Goal: Task Accomplishment & Management: Use online tool/utility

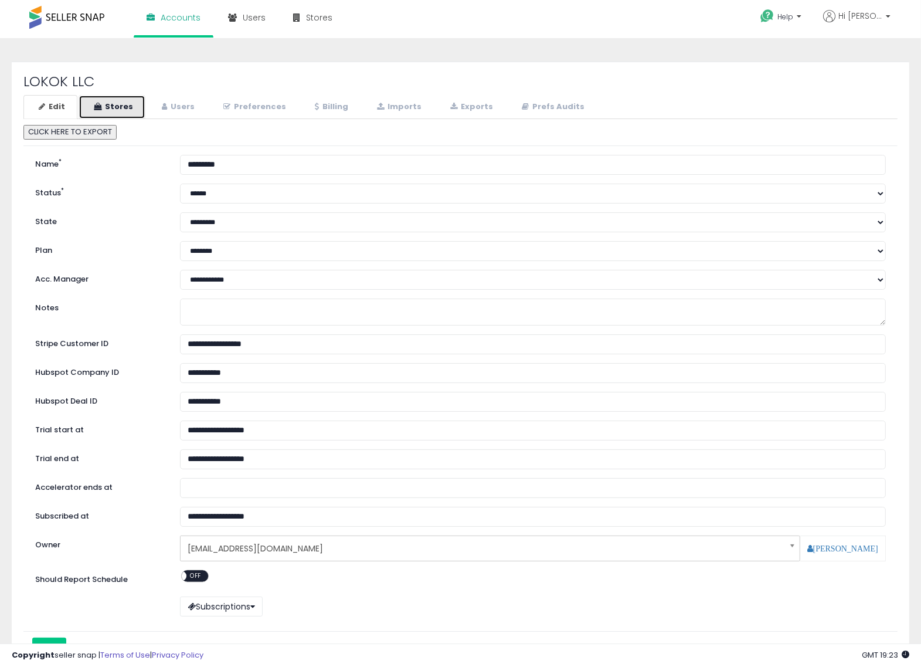
click at [127, 106] on link "Stores" at bounding box center [112, 107] width 67 height 24
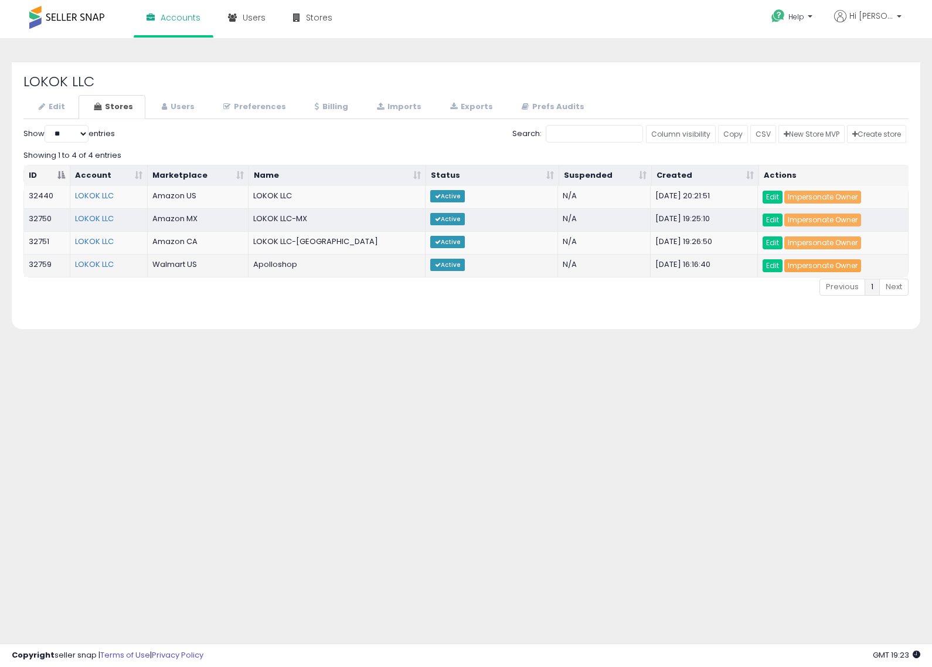
click at [830, 268] on link "Impersonate Owner" at bounding box center [823, 265] width 77 height 13
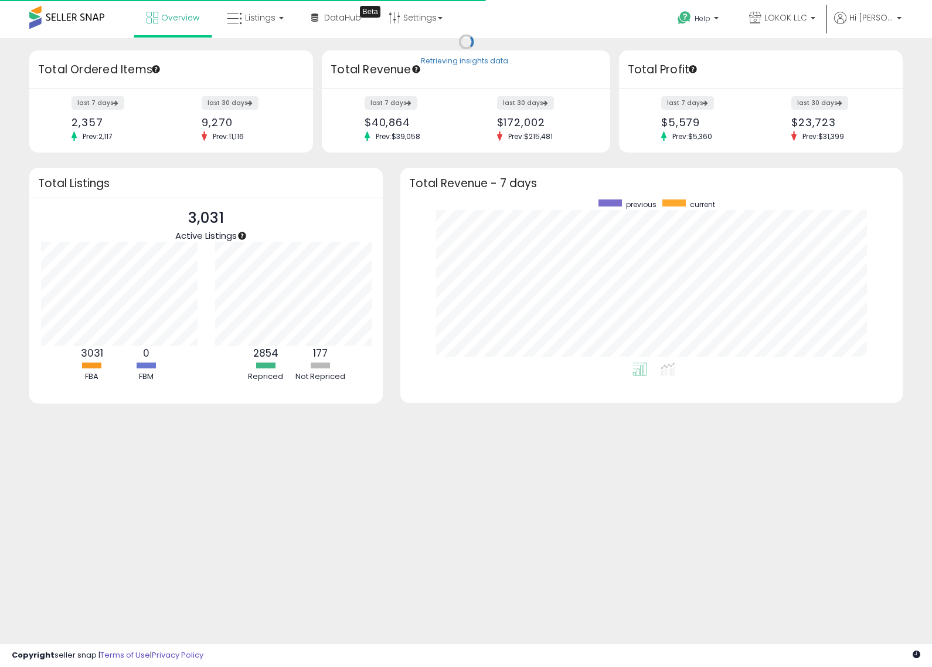
scroll to position [163, 479]
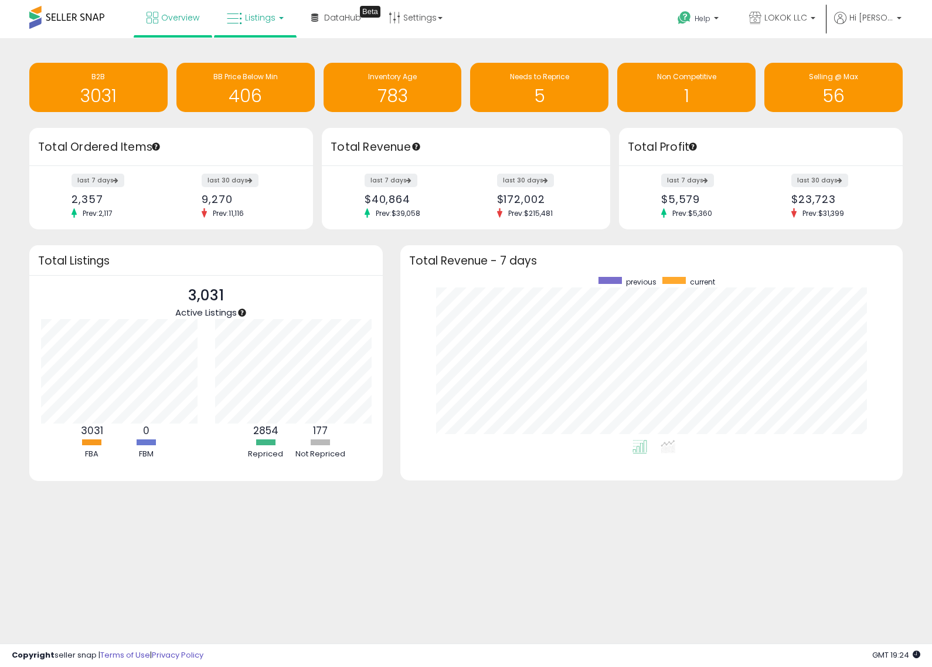
click at [265, 16] on span "Listings" at bounding box center [260, 18] width 30 height 12
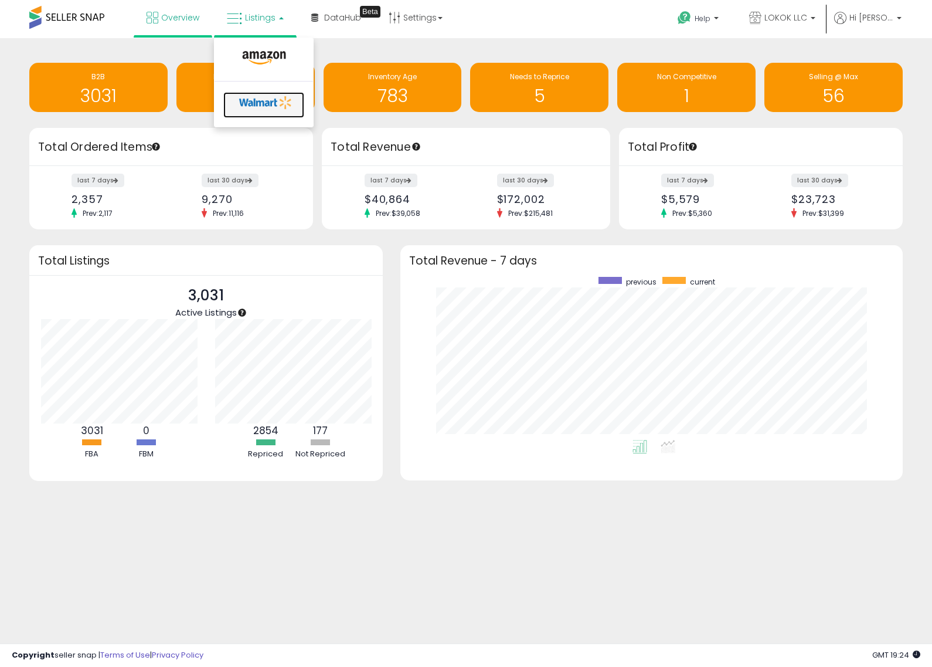
click at [256, 99] on icon at bounding box center [266, 103] width 62 height 18
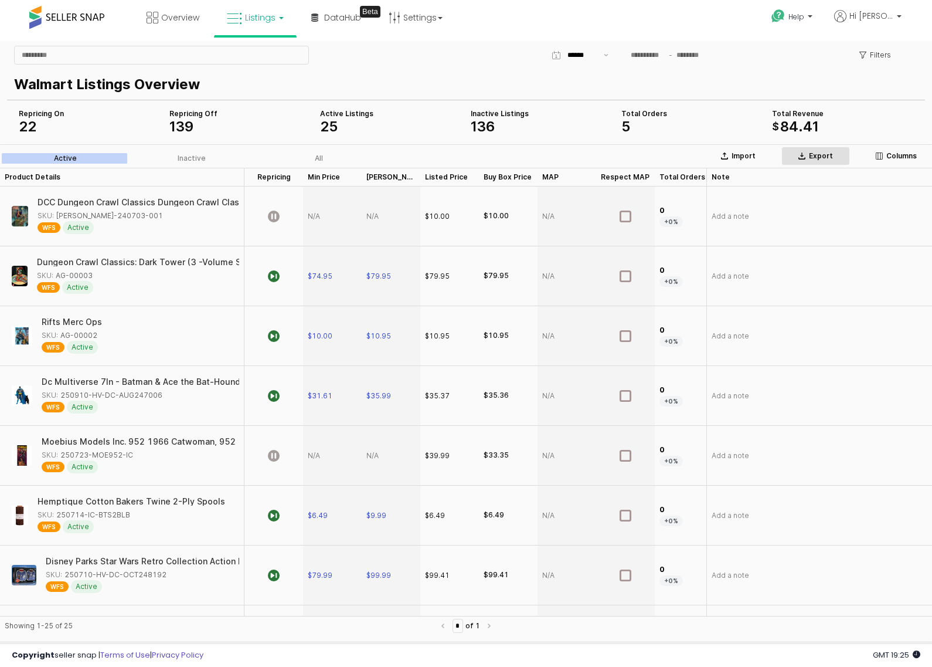
click at [829, 155] on p "Export" at bounding box center [821, 155] width 24 height 9
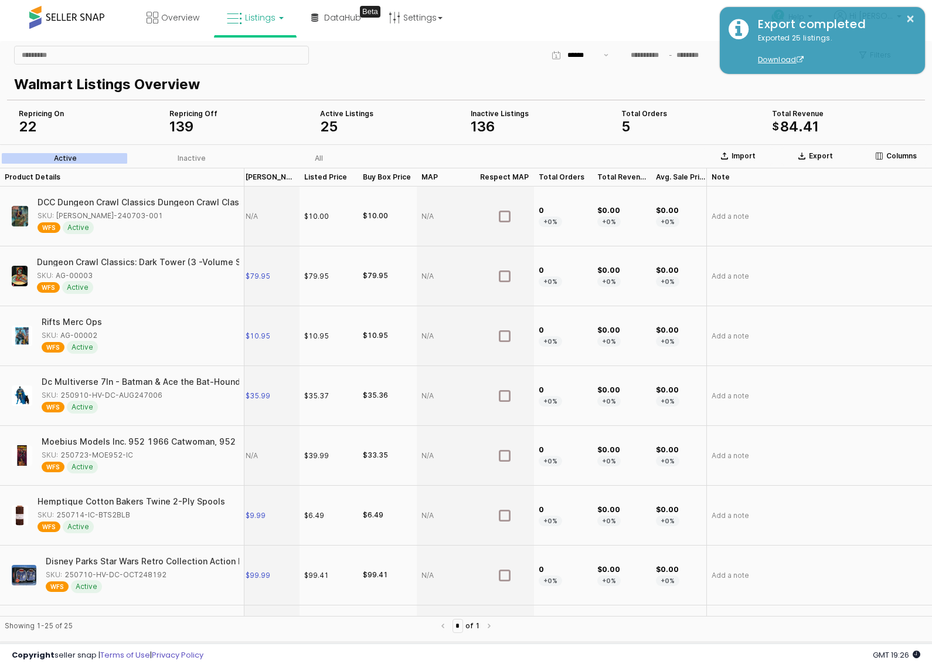
scroll to position [0, 135]
click at [900, 160] on p "Columns" at bounding box center [902, 155] width 30 height 9
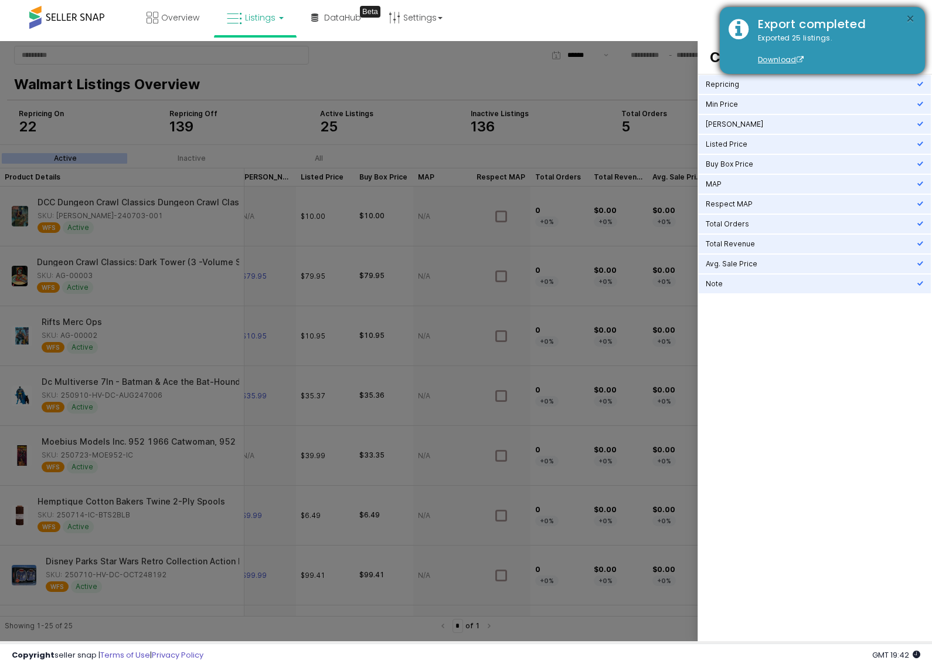
click at [911, 16] on button "×" at bounding box center [910, 19] width 9 height 15
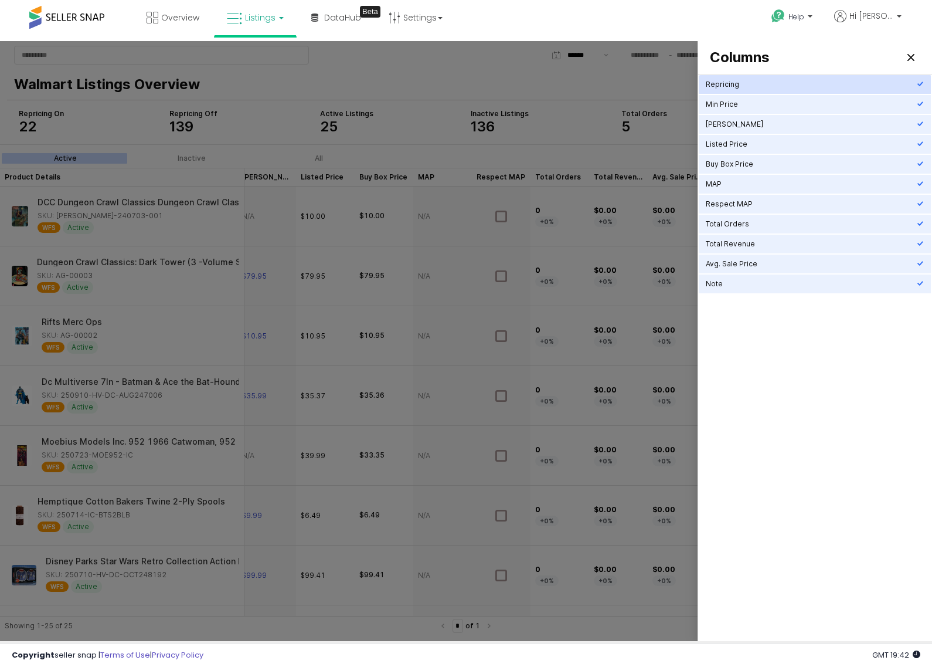
click at [782, 86] on div "Repricing" at bounding box center [811, 84] width 211 height 9
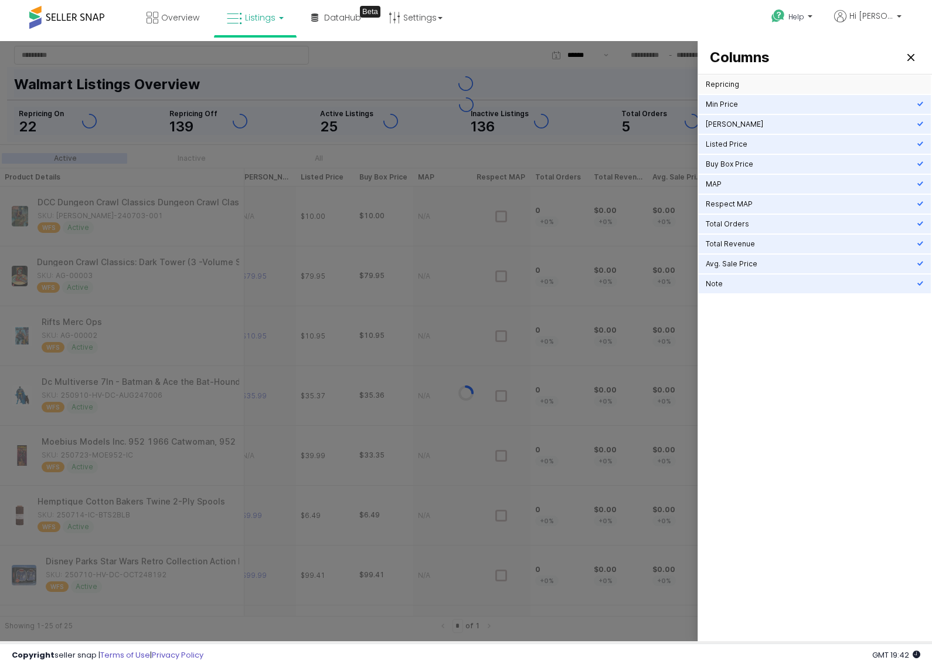
scroll to position [0, 77]
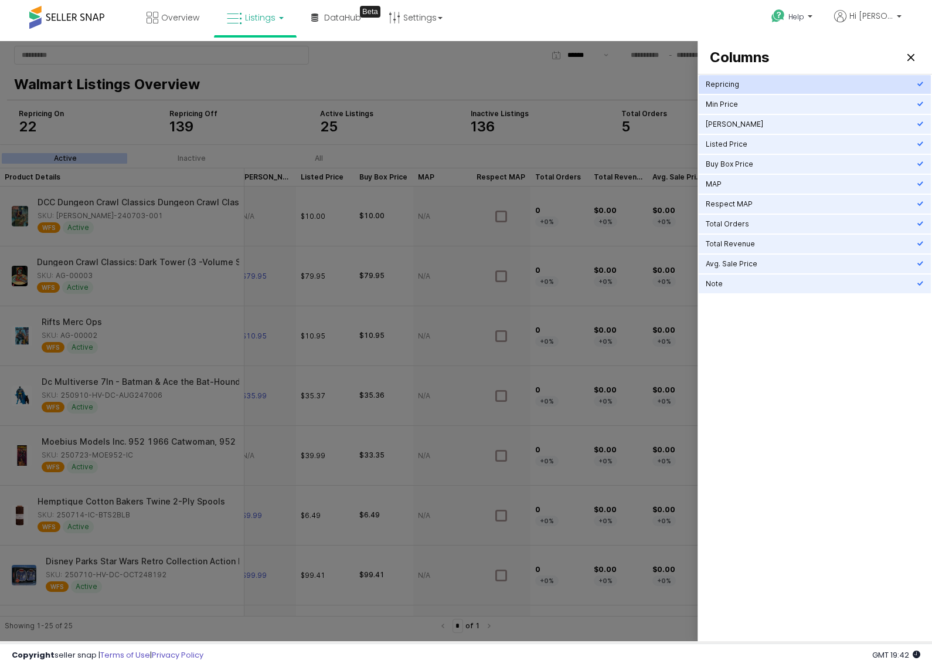
click at [782, 86] on div "Repricing" at bounding box center [811, 84] width 211 height 9
